Goal: Complete application form

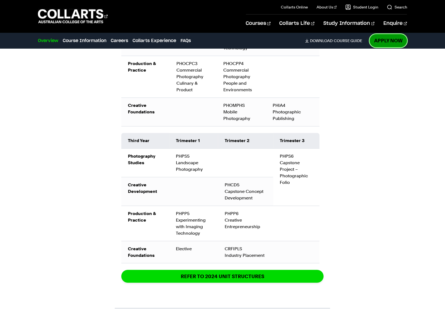
click at [391, 37] on link "Apply Now" at bounding box center [388, 40] width 37 height 13
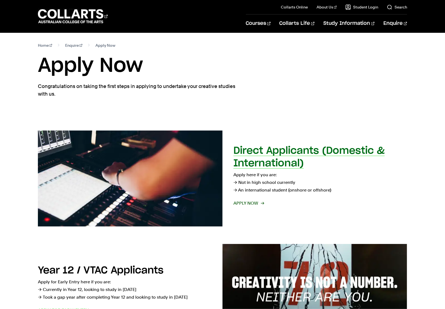
select select "2"
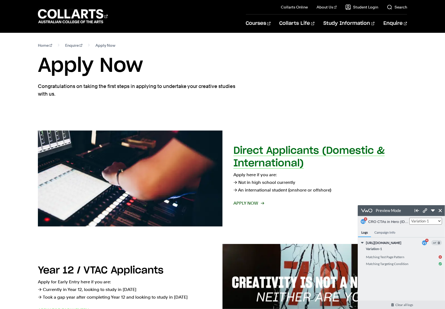
click at [244, 202] on span "Apply now" at bounding box center [249, 203] width 30 height 8
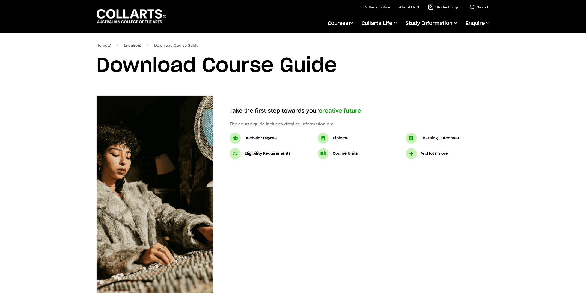
click at [445, 93] on section "Home Enquire Download Course Guide Download Course Guide" at bounding box center [293, 64] width 393 height 63
